Goal: Transaction & Acquisition: Purchase product/service

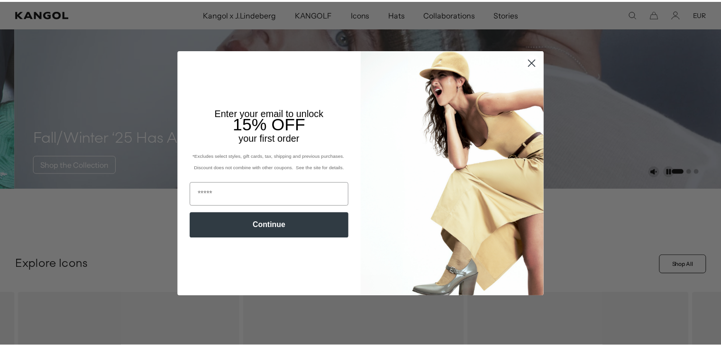
scroll to position [0, 195]
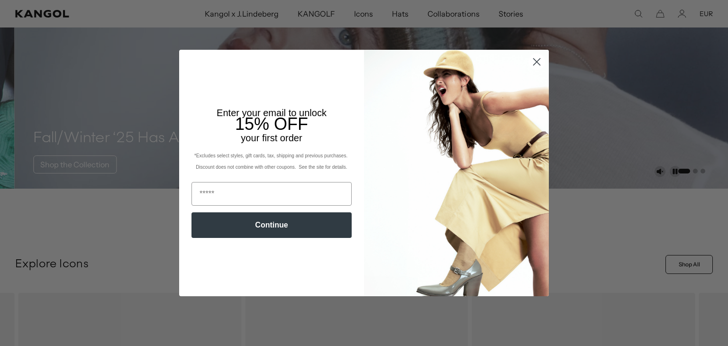
click at [532, 64] on circle "Close dialog" at bounding box center [537, 62] width 16 height 16
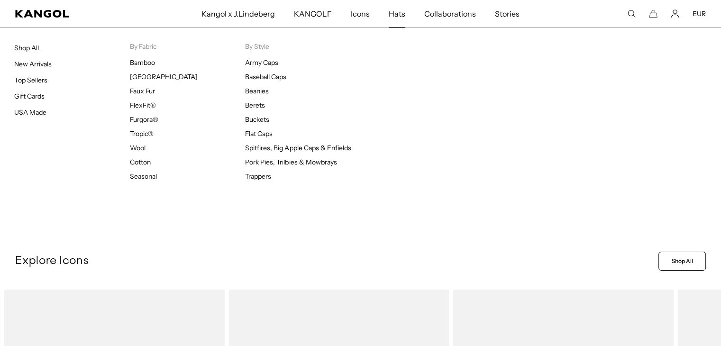
click at [392, 14] on span "Hats" at bounding box center [397, 13] width 17 height 27
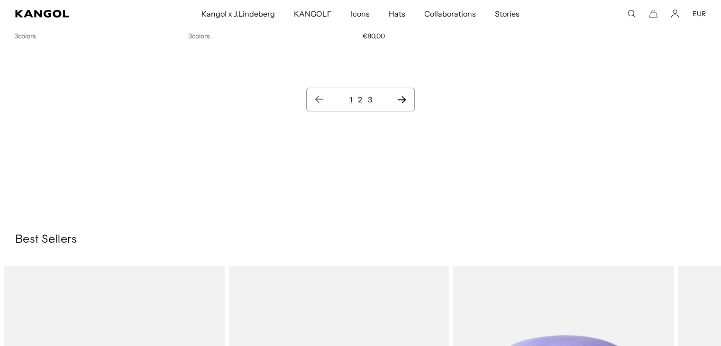
scroll to position [0, 195]
click at [404, 100] on icon "Next page" at bounding box center [402, 99] width 10 height 9
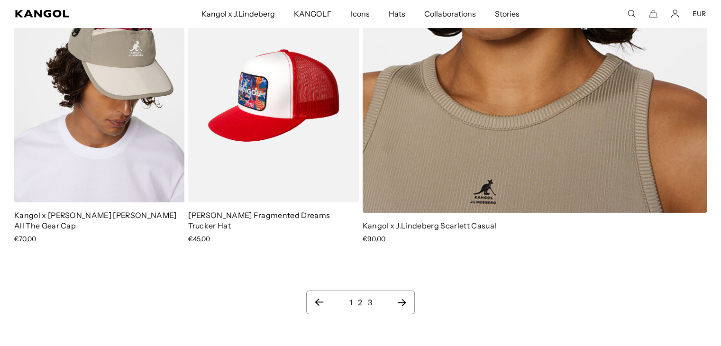
click at [369, 298] on link "3" at bounding box center [370, 302] width 4 height 9
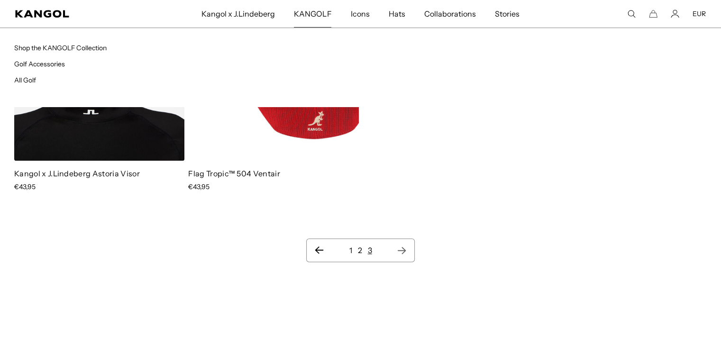
click at [318, 13] on span "KANGOLF" at bounding box center [312, 13] width 37 height 27
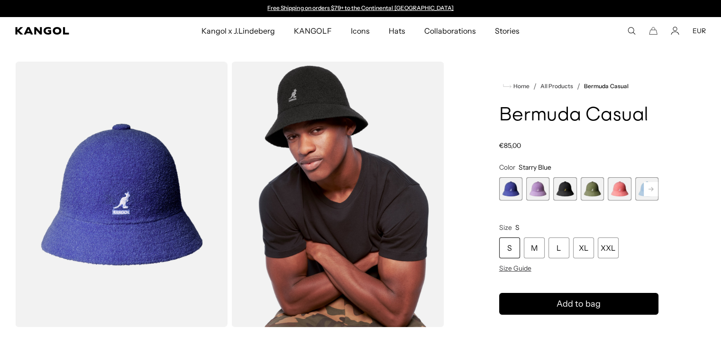
click at [617, 190] on span "5 of 12" at bounding box center [618, 188] width 23 height 23
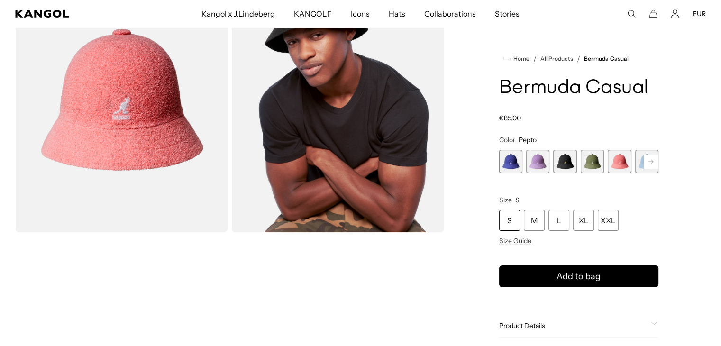
scroll to position [95, 0]
click at [637, 165] on span "6 of 12" at bounding box center [646, 161] width 23 height 23
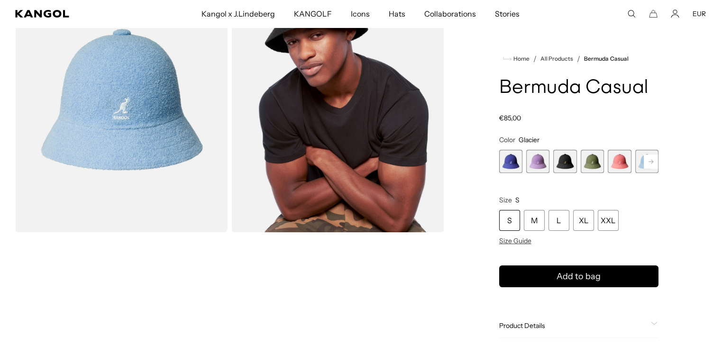
click at [620, 163] on span "5 of 12" at bounding box center [618, 161] width 23 height 23
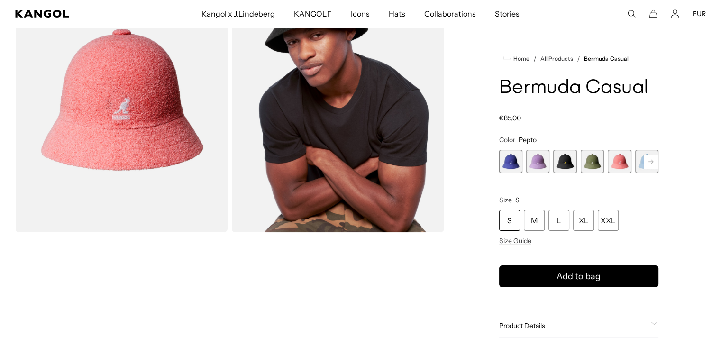
click at [536, 162] on span "2 of 12" at bounding box center [537, 161] width 23 height 23
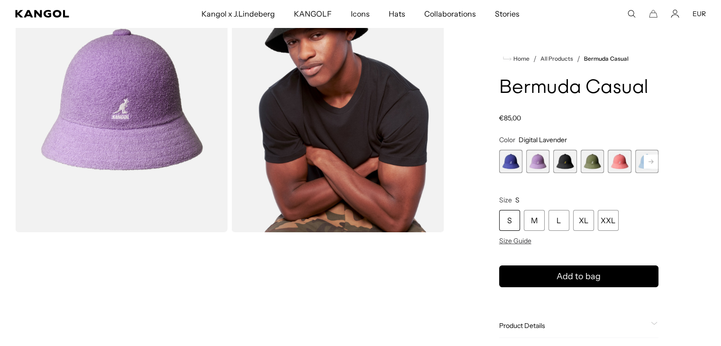
click at [650, 165] on rect at bounding box center [650, 161] width 14 height 14
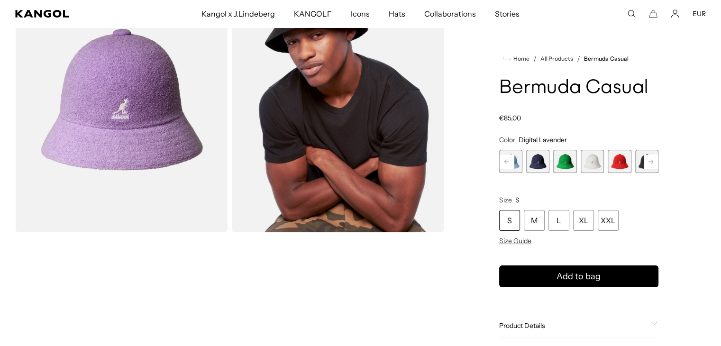
click at [650, 165] on rect at bounding box center [650, 161] width 14 height 14
click at [650, 165] on span "12 of 12" at bounding box center [646, 161] width 23 height 23
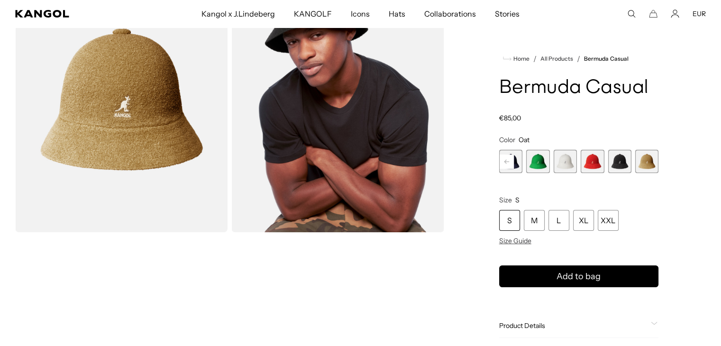
click at [504, 162] on rect at bounding box center [506, 161] width 14 height 14
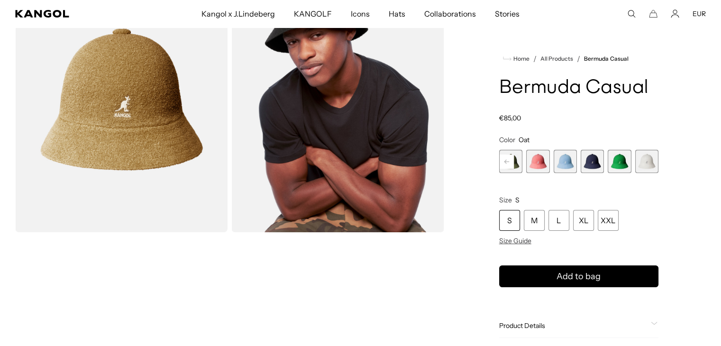
click at [504, 162] on rect at bounding box center [506, 161] width 14 height 14
click at [530, 160] on span "2 of 12" at bounding box center [537, 161] width 23 height 23
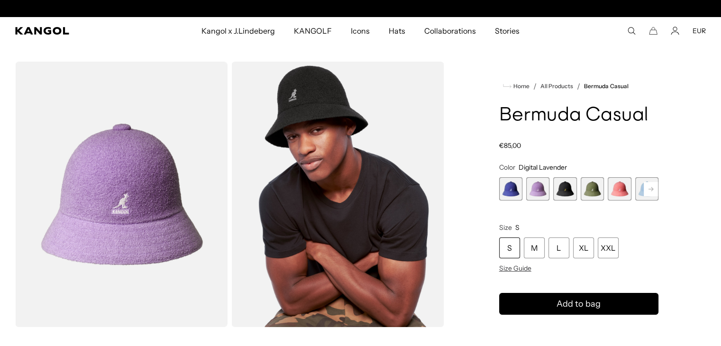
scroll to position [0, 195]
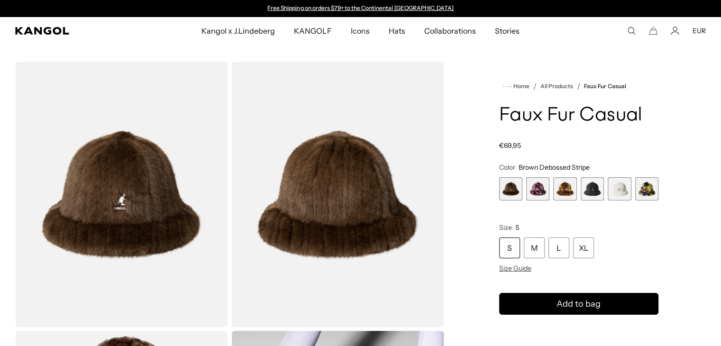
click at [542, 188] on span "2 of 6" at bounding box center [537, 188] width 23 height 23
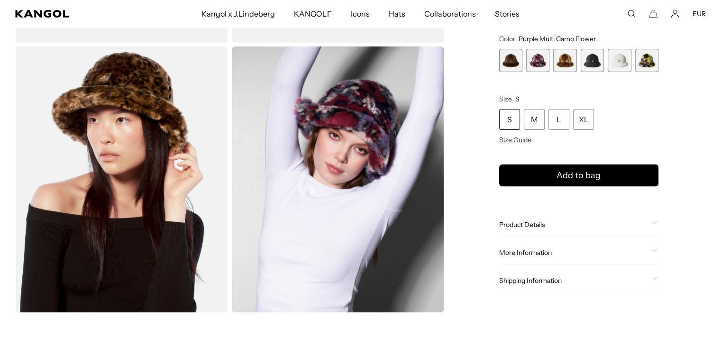
scroll to position [0, 195]
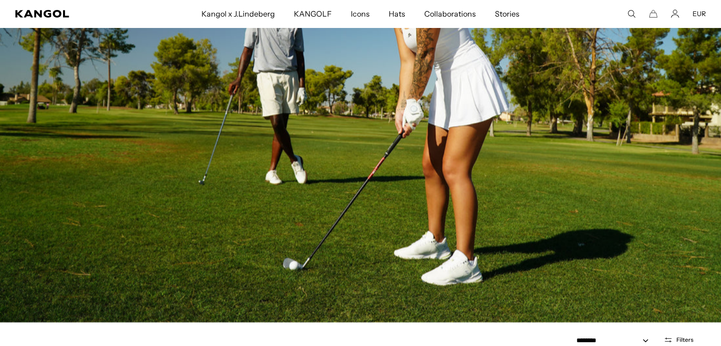
scroll to position [0, 195]
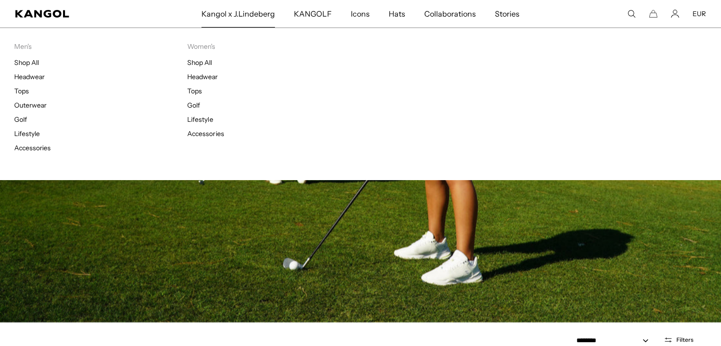
click at [242, 12] on span "Kangol x J.Lindeberg" at bounding box center [238, 13] width 74 height 27
